Goal: Information Seeking & Learning: Learn about a topic

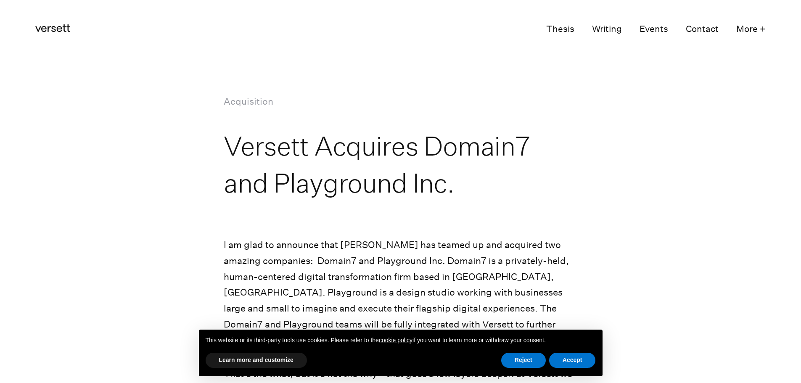
click at [265, 159] on h1 "Versett Acquires Domain7 and Playground Inc." at bounding box center [400, 164] width 353 height 74
copy h1 "Versett"
